Goal: Transaction & Acquisition: Purchase product/service

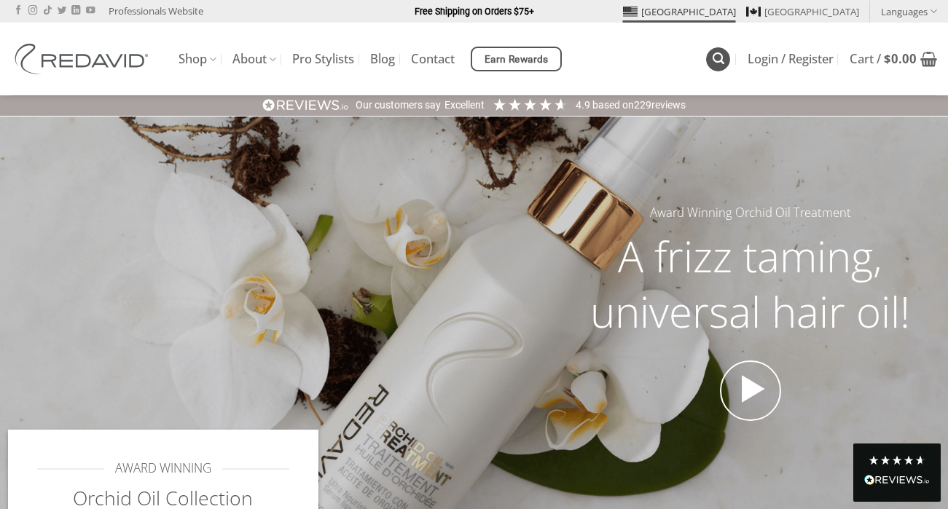
click at [709, 62] on link "Search" at bounding box center [718, 59] width 24 height 24
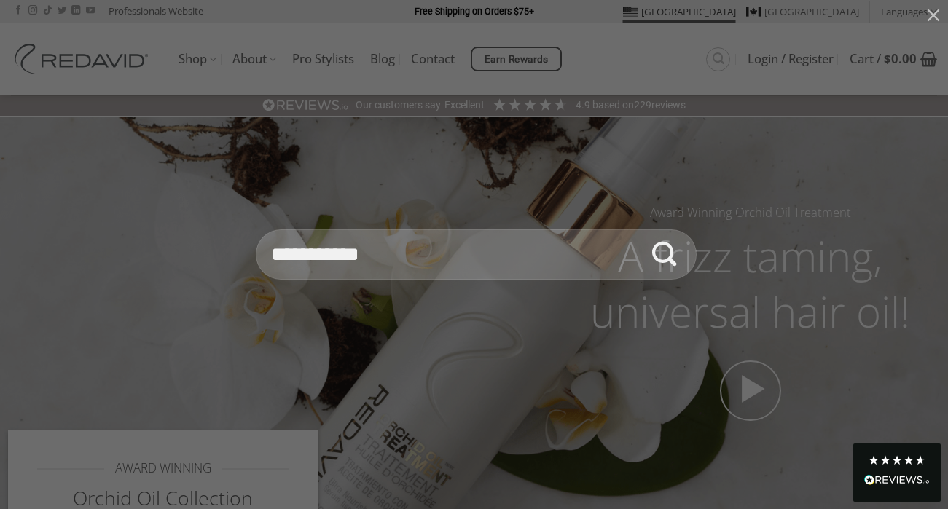
type input "**********"
click at [639, 229] on button "Submit" at bounding box center [664, 254] width 51 height 51
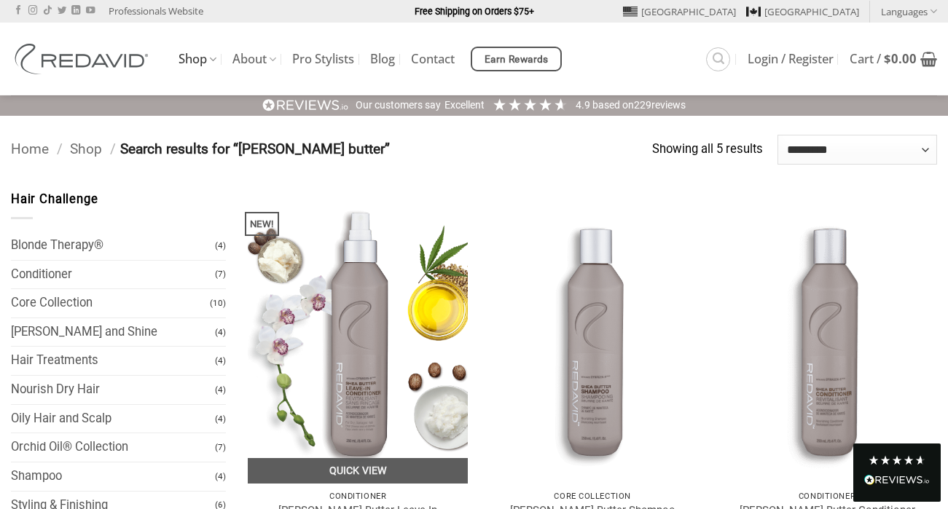
click at [353, 296] on img at bounding box center [358, 337] width 220 height 294
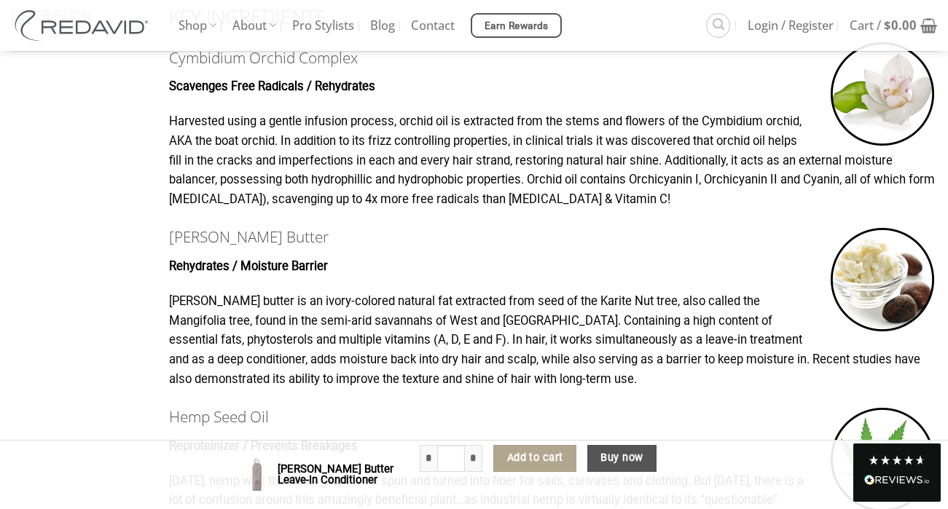
scroll to position [917, 0]
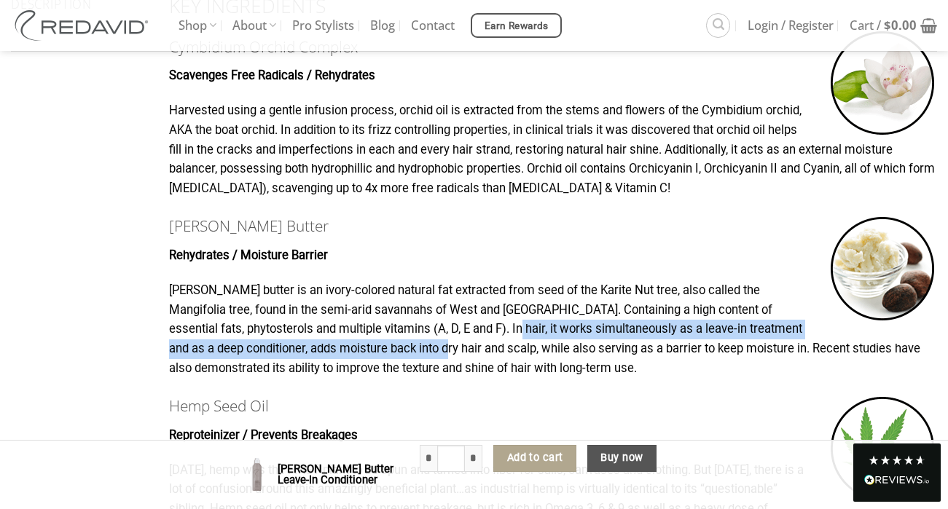
drag, startPoint x: 437, startPoint y: 302, endPoint x: 435, endPoint y: 310, distance: 8.3
click at [435, 310] on p "[PERSON_NAME] butter is an ivory-colored natural fat extracted from seed of the…" at bounding box center [553, 329] width 768 height 97
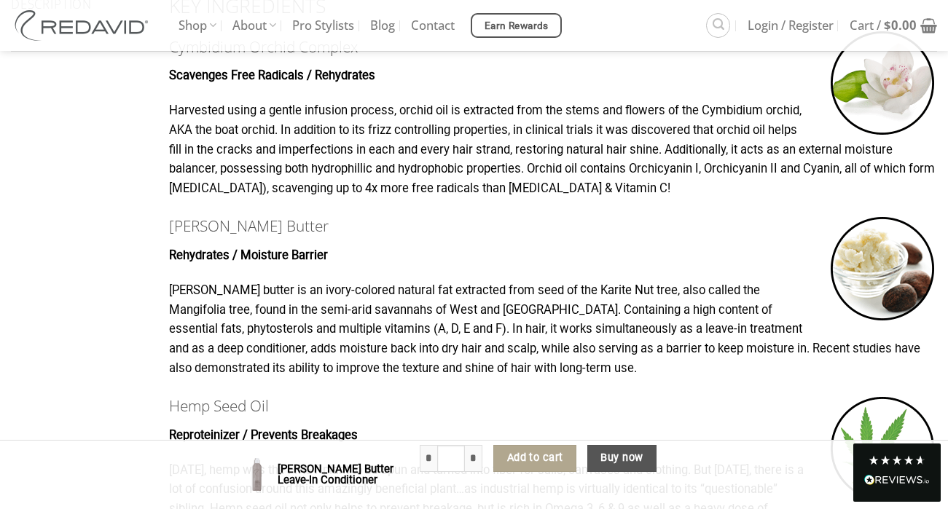
click at [367, 329] on p "[PERSON_NAME] butter is an ivory-colored natural fat extracted from seed of the…" at bounding box center [553, 329] width 768 height 97
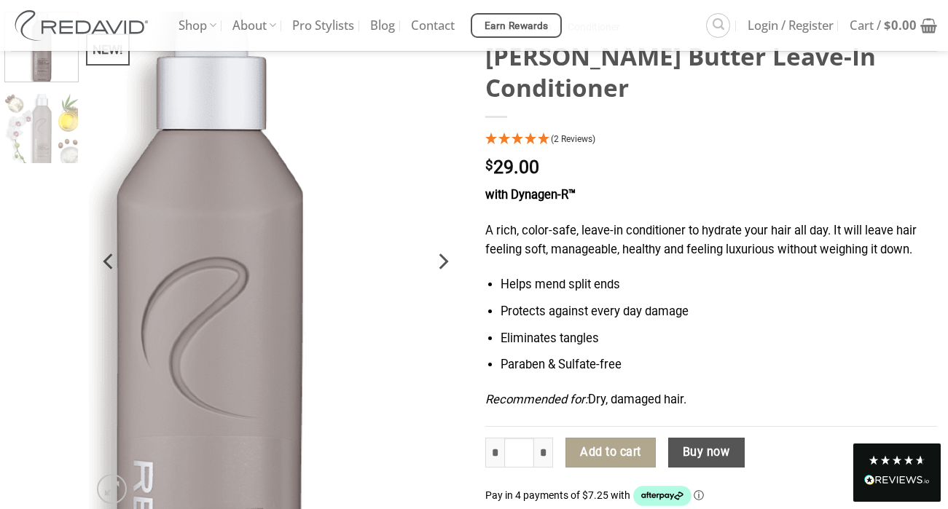
scroll to position [0, 0]
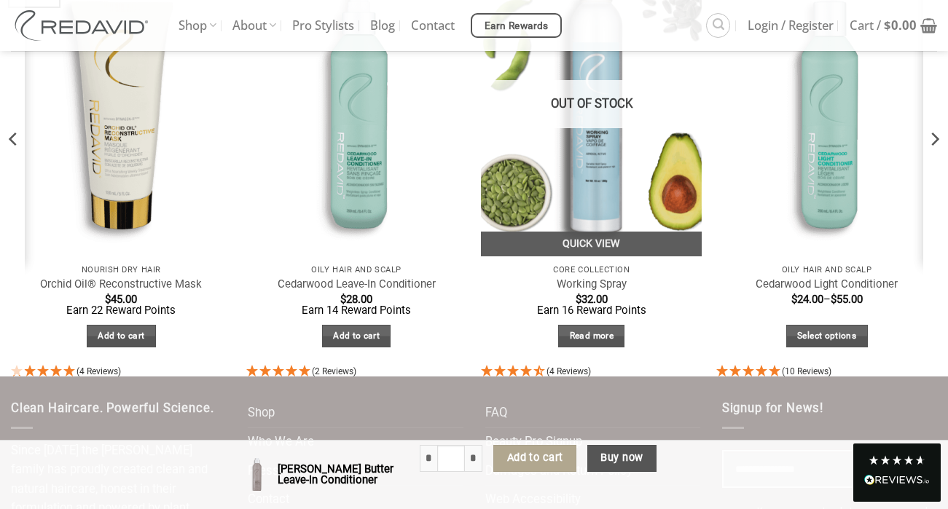
scroll to position [3011, 0]
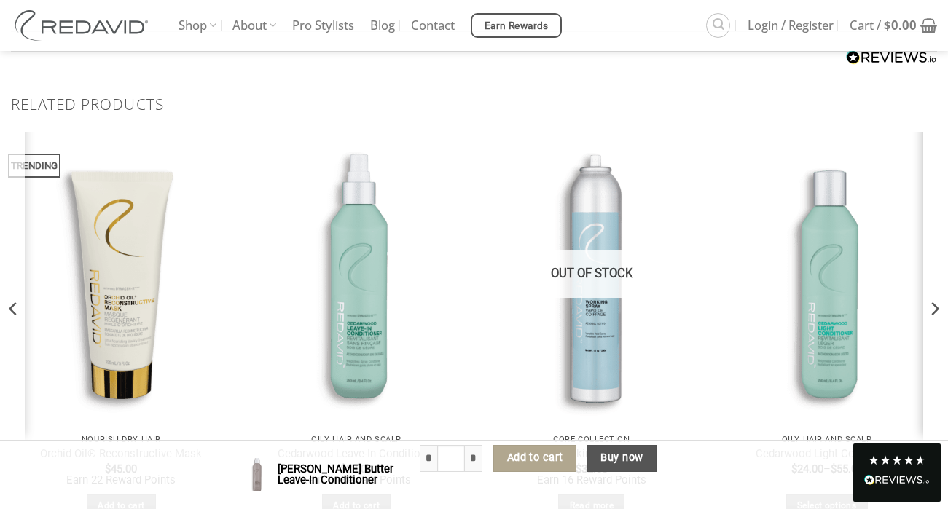
click at [940, 298] on icon "Next" at bounding box center [934, 309] width 22 height 22
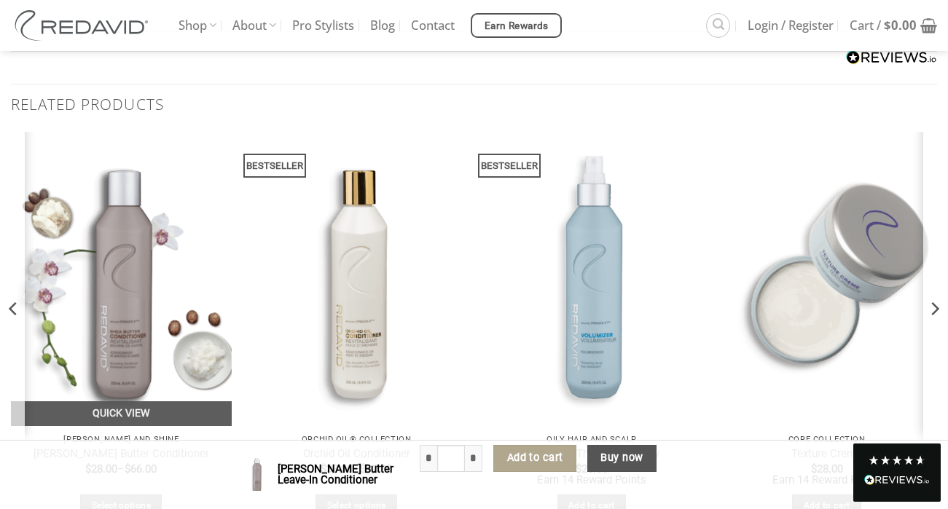
click at [111, 294] on img "Shea Butter Conditioner" at bounding box center [121, 279] width 221 height 294
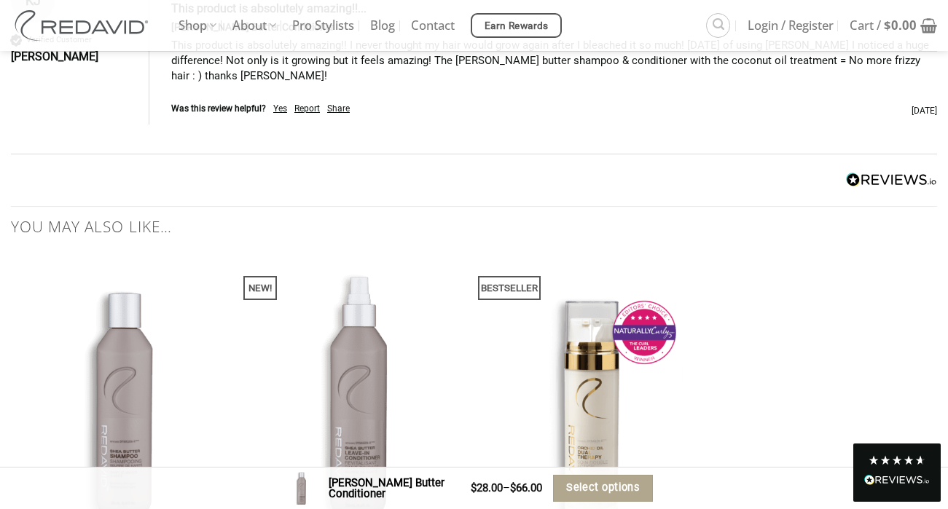
scroll to position [4196, 0]
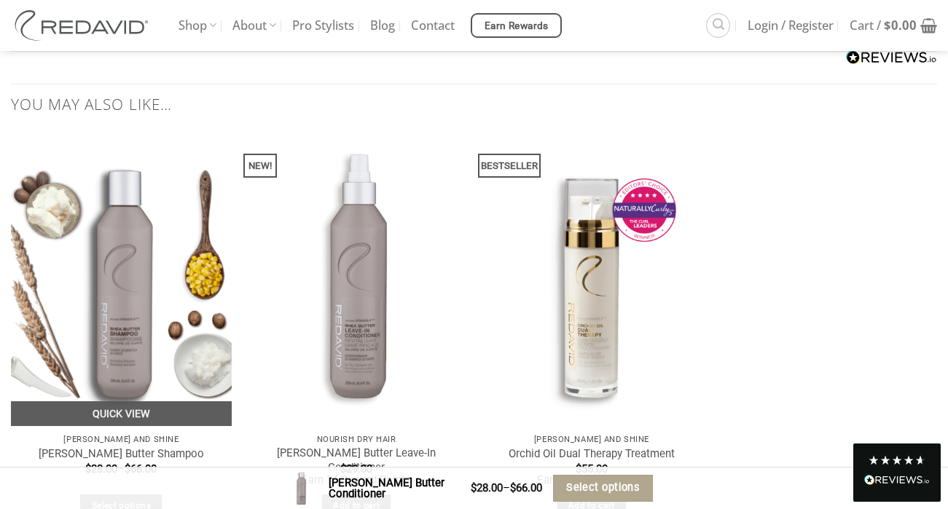
click at [88, 333] on img "Shea Butter Shampoo" at bounding box center [121, 279] width 221 height 294
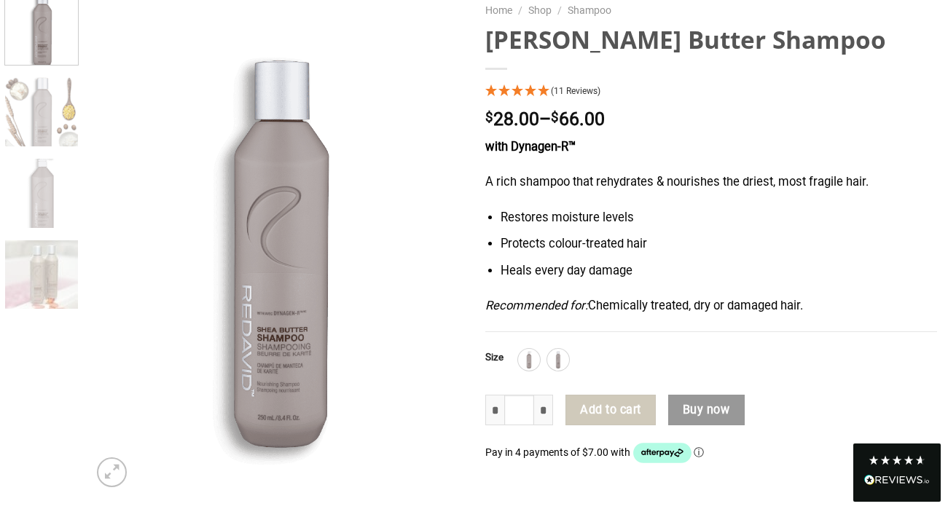
scroll to position [149, 0]
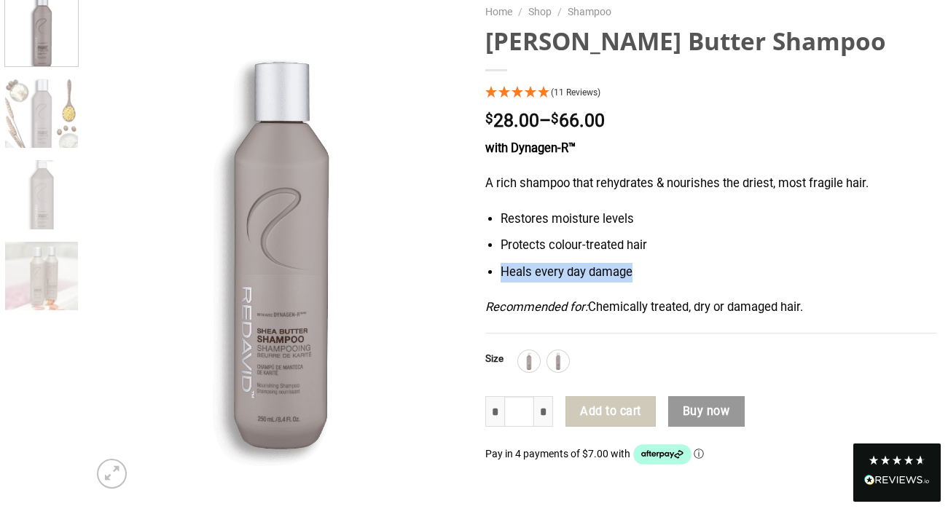
drag, startPoint x: 674, startPoint y: 272, endPoint x: 486, endPoint y: 267, distance: 188.7
click at [486, 267] on ul "Restores moisture levels Protects colour-treated hair Heals every day damage" at bounding box center [711, 246] width 452 height 73
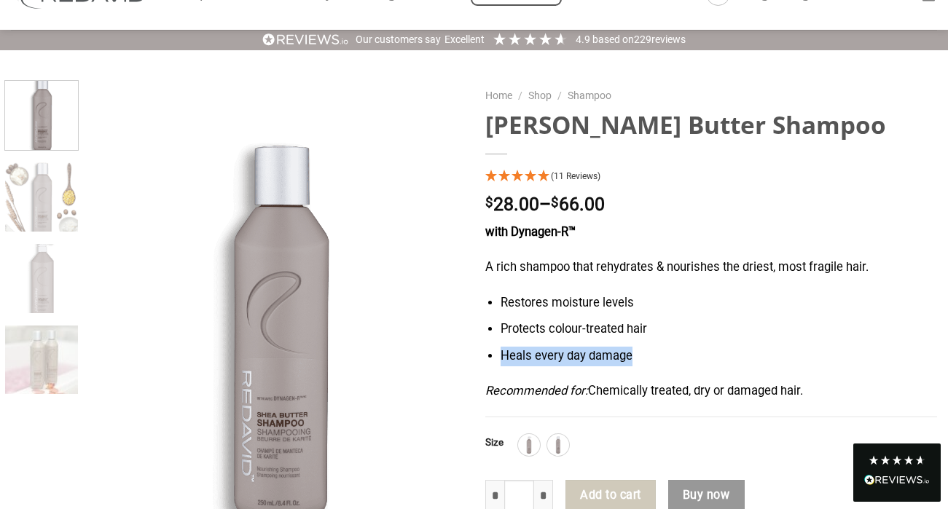
scroll to position [69, 0]
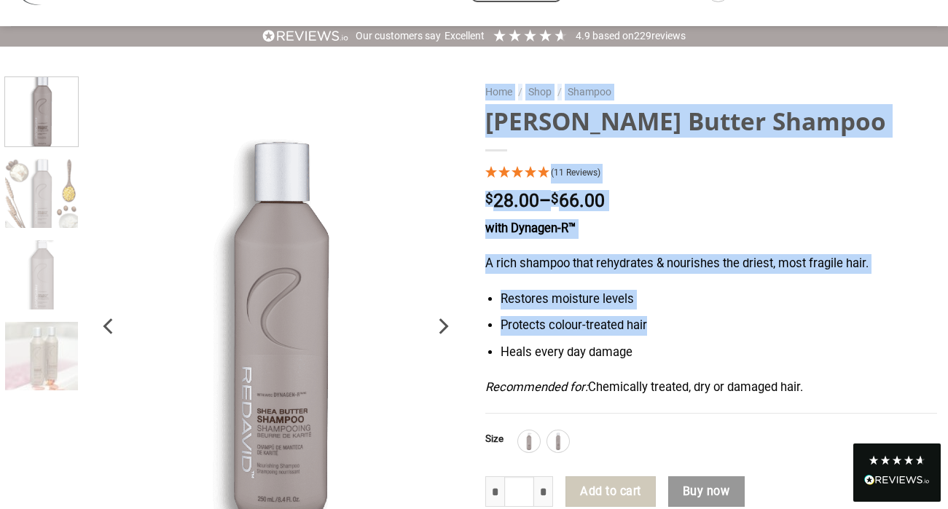
drag, startPoint x: 663, startPoint y: 324, endPoint x: 454, endPoint y: 323, distance: 208.3
click at [454, 323] on div "**********" at bounding box center [474, 414] width 948 height 677
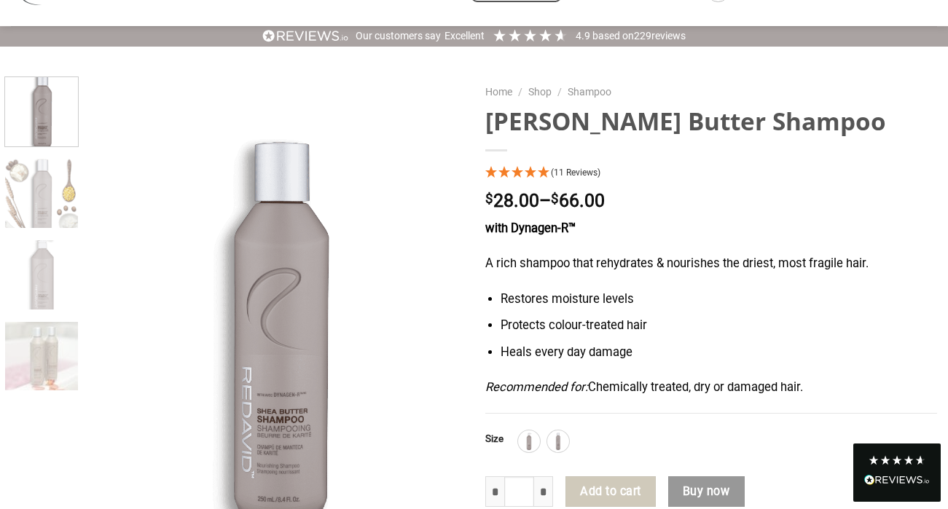
click at [602, 325] on li "Protects colour-treated hair" at bounding box center [718, 326] width 436 height 20
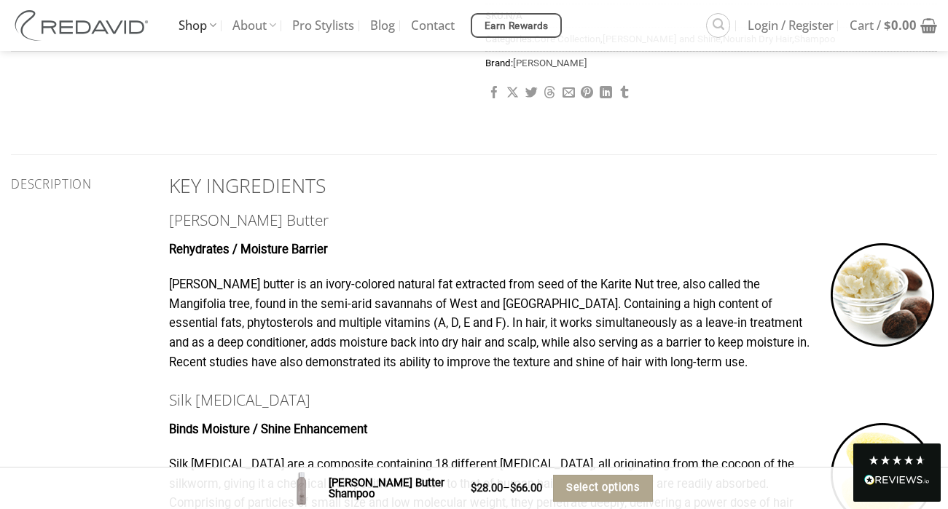
scroll to position [698, 0]
